Goal: Task Accomplishment & Management: Manage account settings

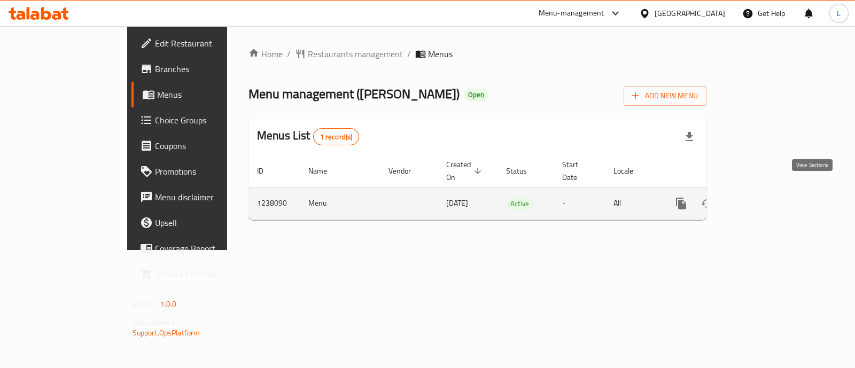
click at [763, 199] on icon "enhanced table" at bounding box center [758, 204] width 10 height 10
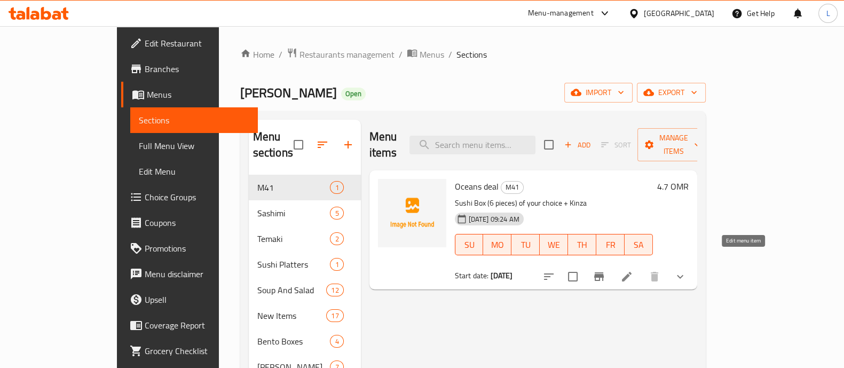
click at [632, 272] on icon at bounding box center [627, 277] width 10 height 10
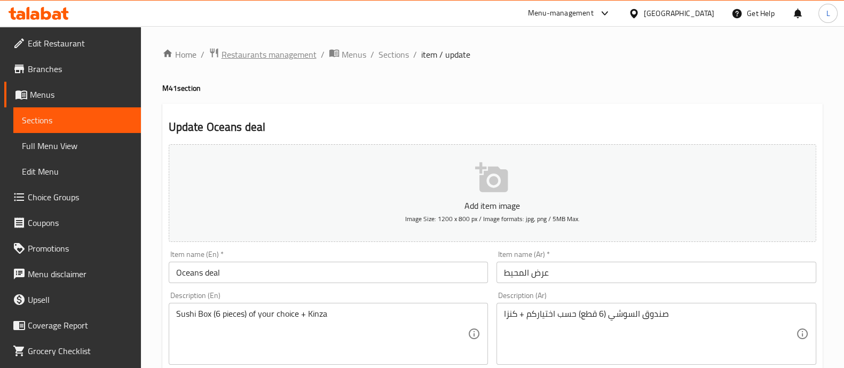
click at [289, 49] on span "Restaurants management" at bounding box center [269, 54] width 95 height 13
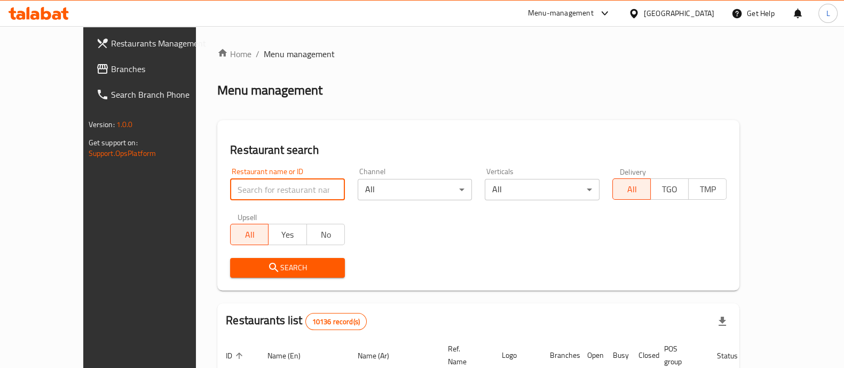
click at [230, 199] on input "search" at bounding box center [287, 189] width 115 height 21
type input "wasabi"
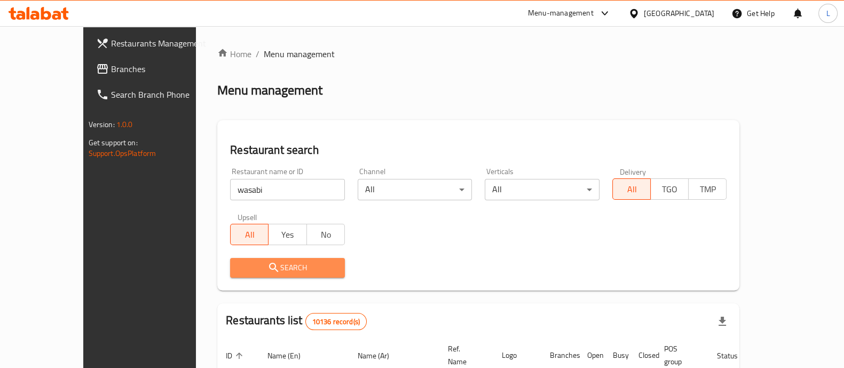
click at [253, 272] on span "Search" at bounding box center [288, 267] width 98 height 13
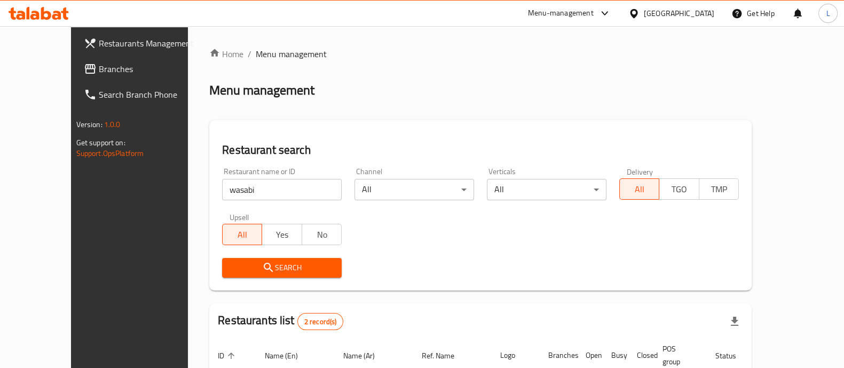
scroll to position [125, 0]
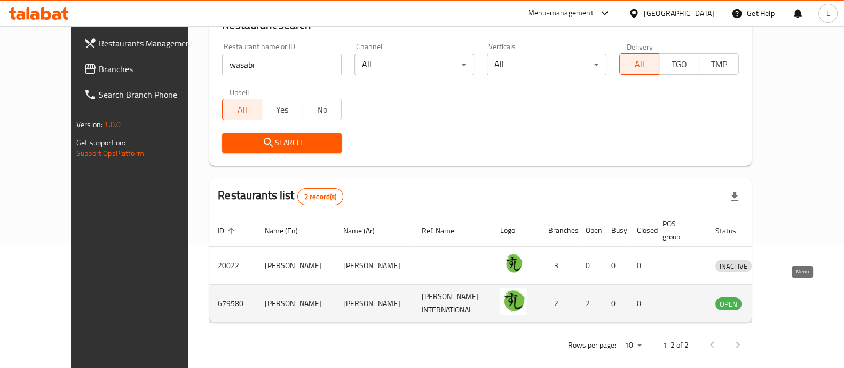
click at [786, 300] on icon "enhanced table" at bounding box center [780, 304] width 12 height 9
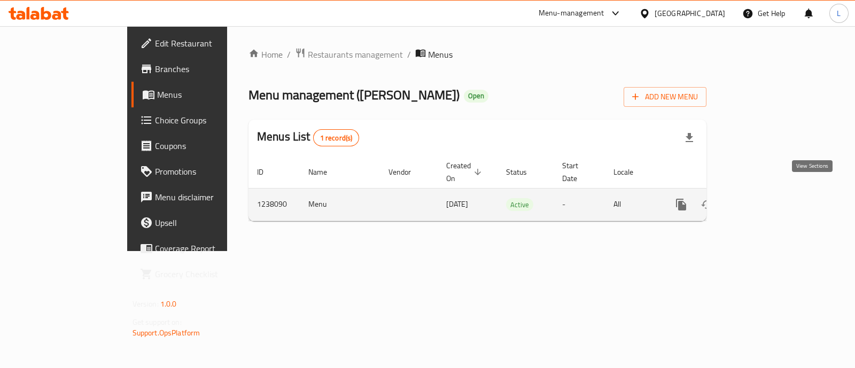
click at [764, 198] on icon "enhanced table" at bounding box center [757, 204] width 13 height 13
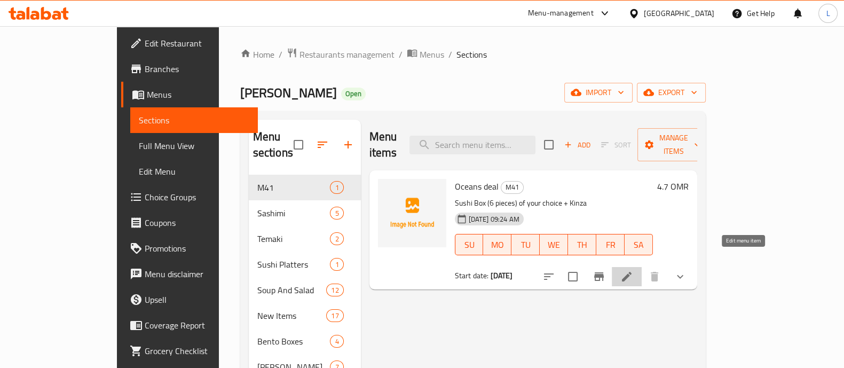
click at [633, 270] on icon at bounding box center [627, 276] width 13 height 13
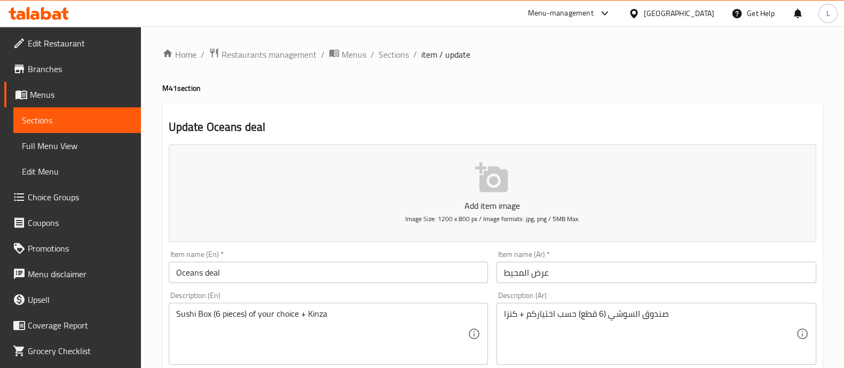
scroll to position [403, 0]
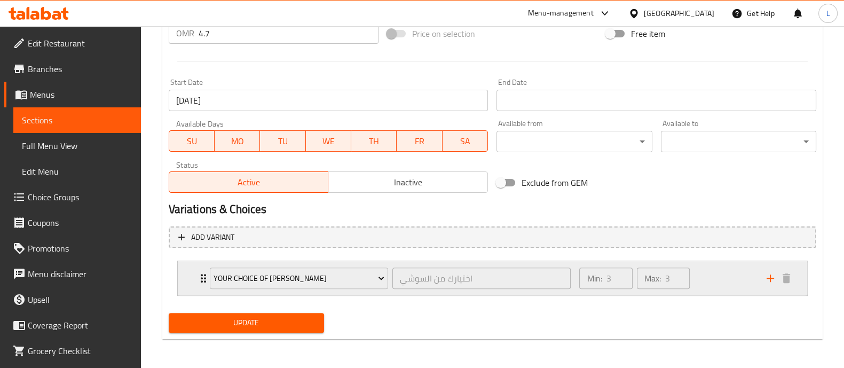
click at [703, 276] on div "Min: 3 ​ Max: 3 ​" at bounding box center [666, 278] width 187 height 34
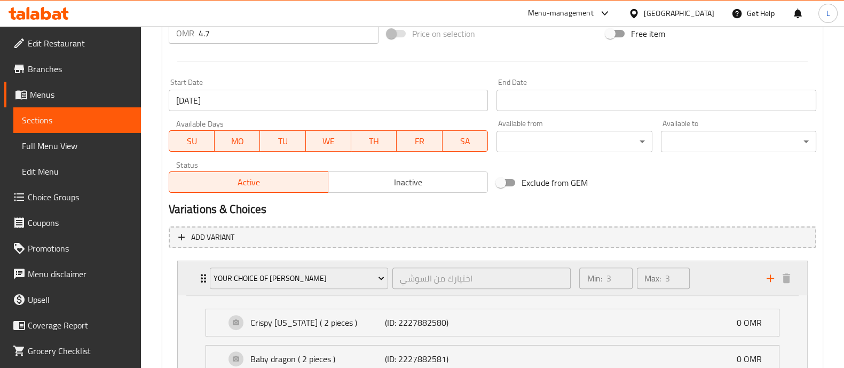
scroll to position [606, 0]
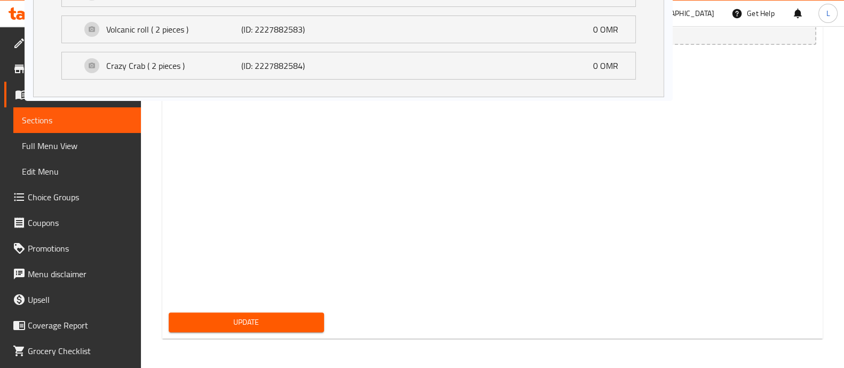
drag, startPoint x: 168, startPoint y: 159, endPoint x: 0, endPoint y: 58, distance: 196.2
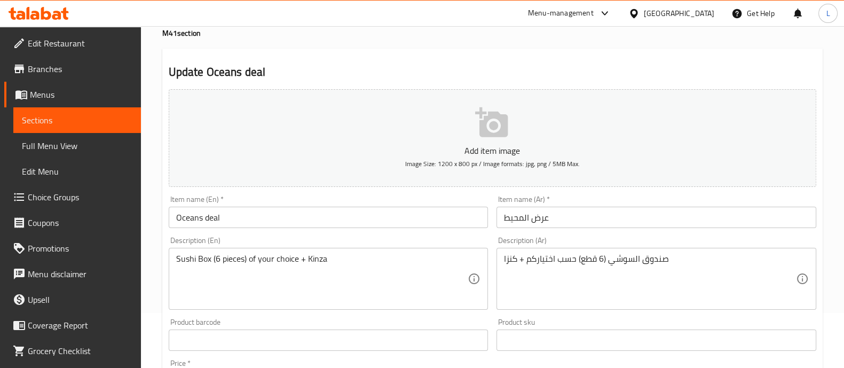
scroll to position [0, 0]
